Goal: Task Accomplishment & Management: Manage account settings

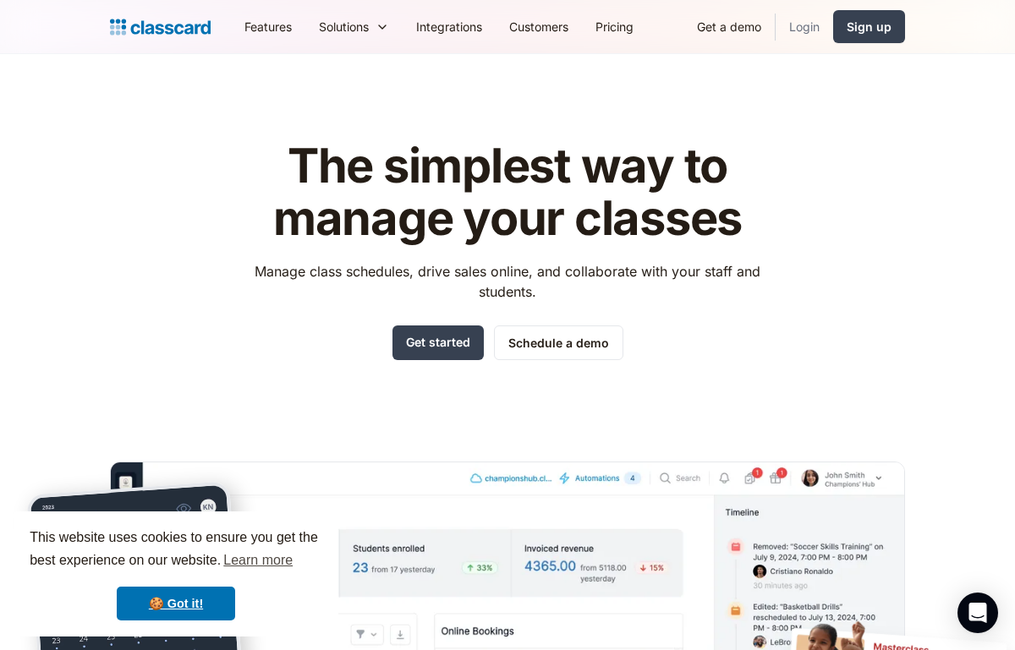
click at [793, 26] on link "Login" at bounding box center [805, 27] width 58 height 38
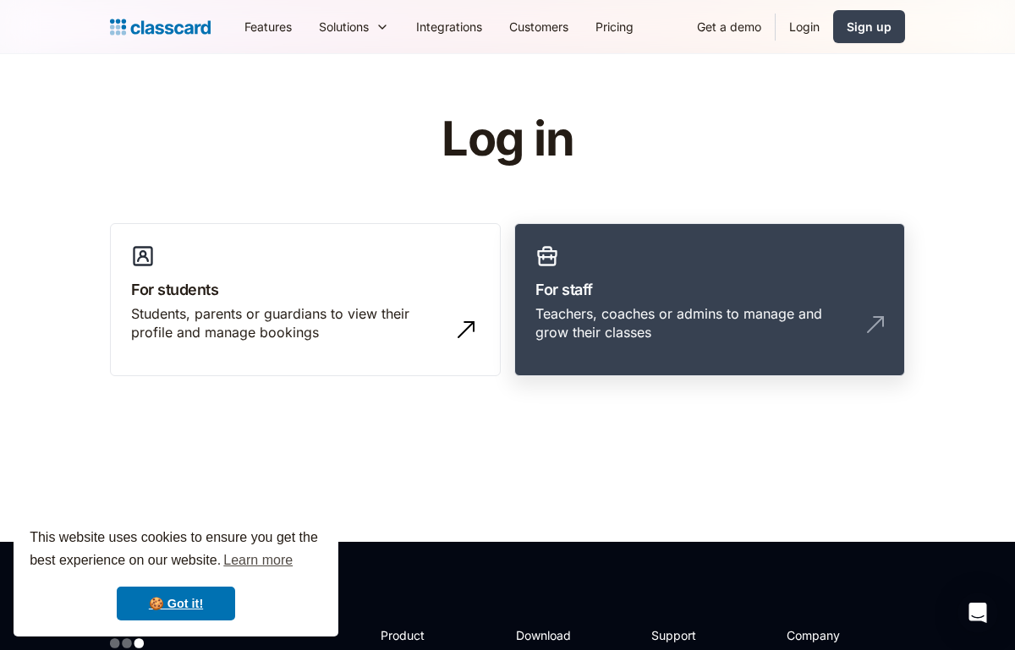
click at [608, 329] on div "Teachers, coaches or admins to manage and grow their classes" at bounding box center [692, 324] width 315 height 38
